Goal: Task Accomplishment & Management: Complete application form

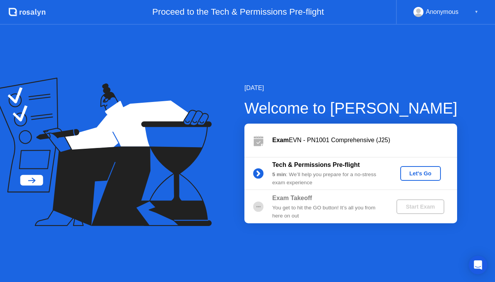
click at [412, 178] on button "Let's Go" at bounding box center [420, 173] width 41 height 15
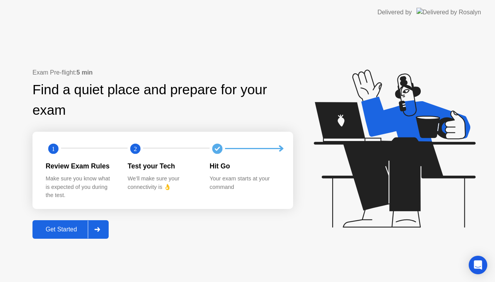
click at [96, 234] on div at bounding box center [97, 230] width 19 height 18
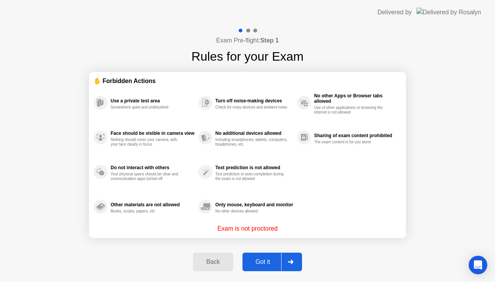
click at [268, 253] on button "Got it" at bounding box center [273, 262] width 60 height 19
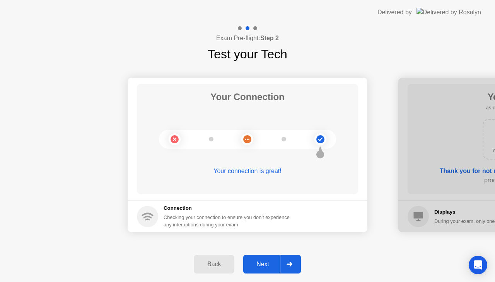
click at [291, 265] on icon at bounding box center [289, 264] width 5 height 5
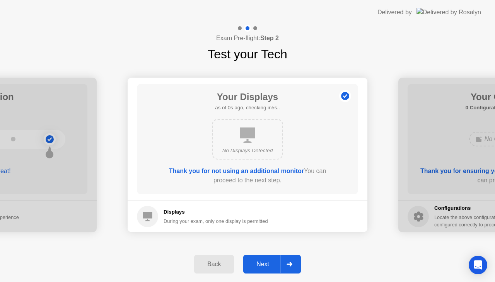
click at [291, 265] on icon at bounding box center [289, 264] width 5 height 5
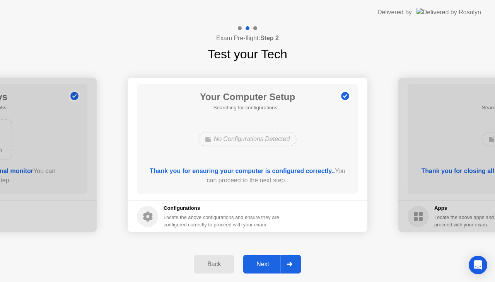
click at [291, 265] on icon at bounding box center [289, 264] width 5 height 5
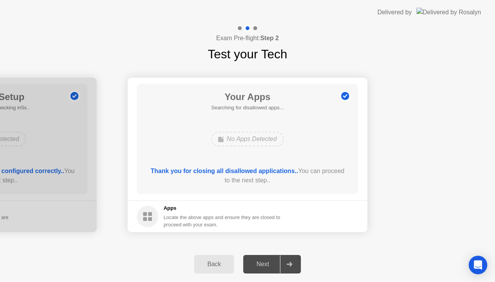
click at [291, 265] on icon at bounding box center [289, 264] width 5 height 5
click at [369, 258] on div "Back Next" at bounding box center [247, 265] width 495 height 36
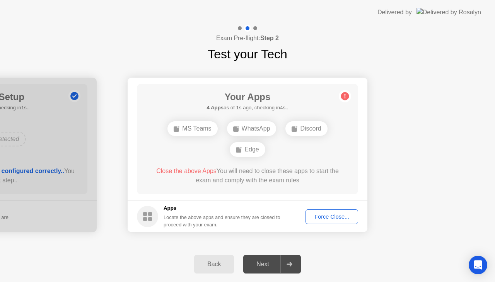
click at [334, 214] on div "Force Close..." at bounding box center [331, 217] width 47 height 6
click at [324, 216] on div "Force Close..." at bounding box center [331, 217] width 47 height 6
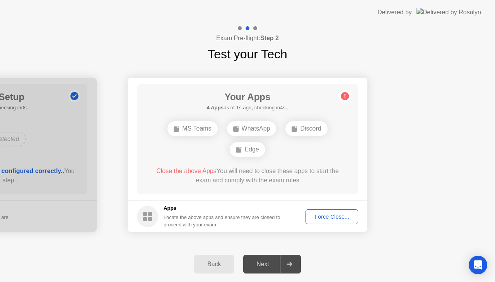
click at [326, 219] on div "Force Close..." at bounding box center [331, 217] width 47 height 6
click at [343, 216] on div "Force Close..." at bounding box center [331, 217] width 47 height 6
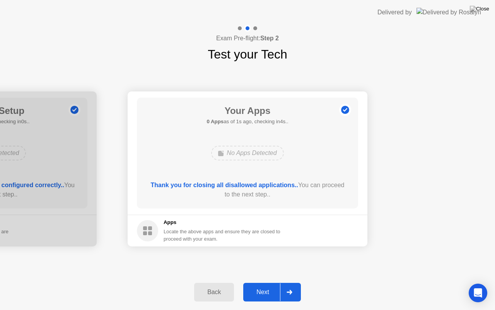
click at [275, 282] on button "Next" at bounding box center [272, 291] width 58 height 19
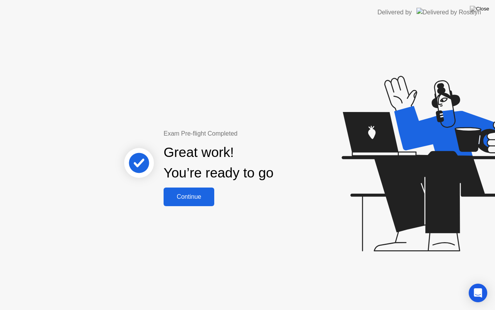
click at [204, 193] on div "Continue" at bounding box center [189, 196] width 46 height 7
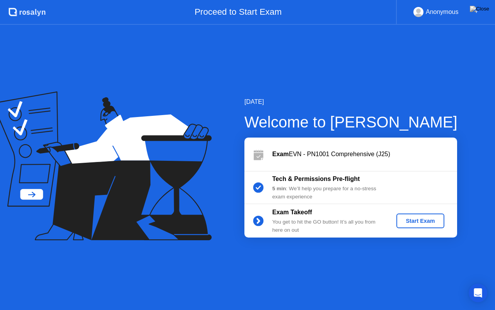
click at [430, 218] on div "Start Exam" at bounding box center [420, 220] width 41 height 6
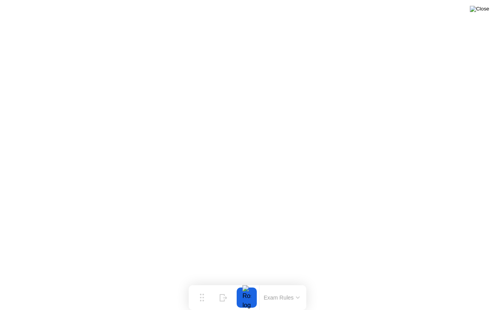
click at [485, 12] on img at bounding box center [479, 9] width 19 height 6
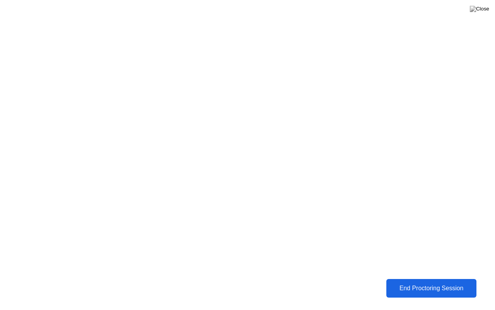
click at [443, 282] on button "End Proctoring Session" at bounding box center [431, 288] width 91 height 19
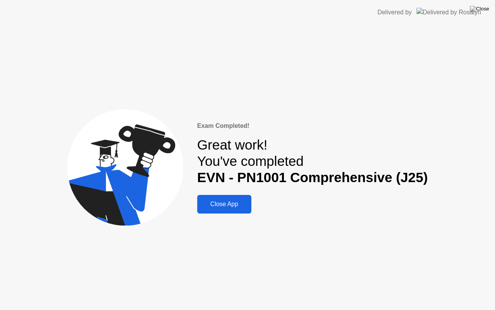
click at [0, 75] on div "Exam Completed! Great work! You've completed EVN - PN1001 Comprehensive (J25) C…" at bounding box center [247, 167] width 495 height 285
